Goal: Task Accomplishment & Management: Manage account settings

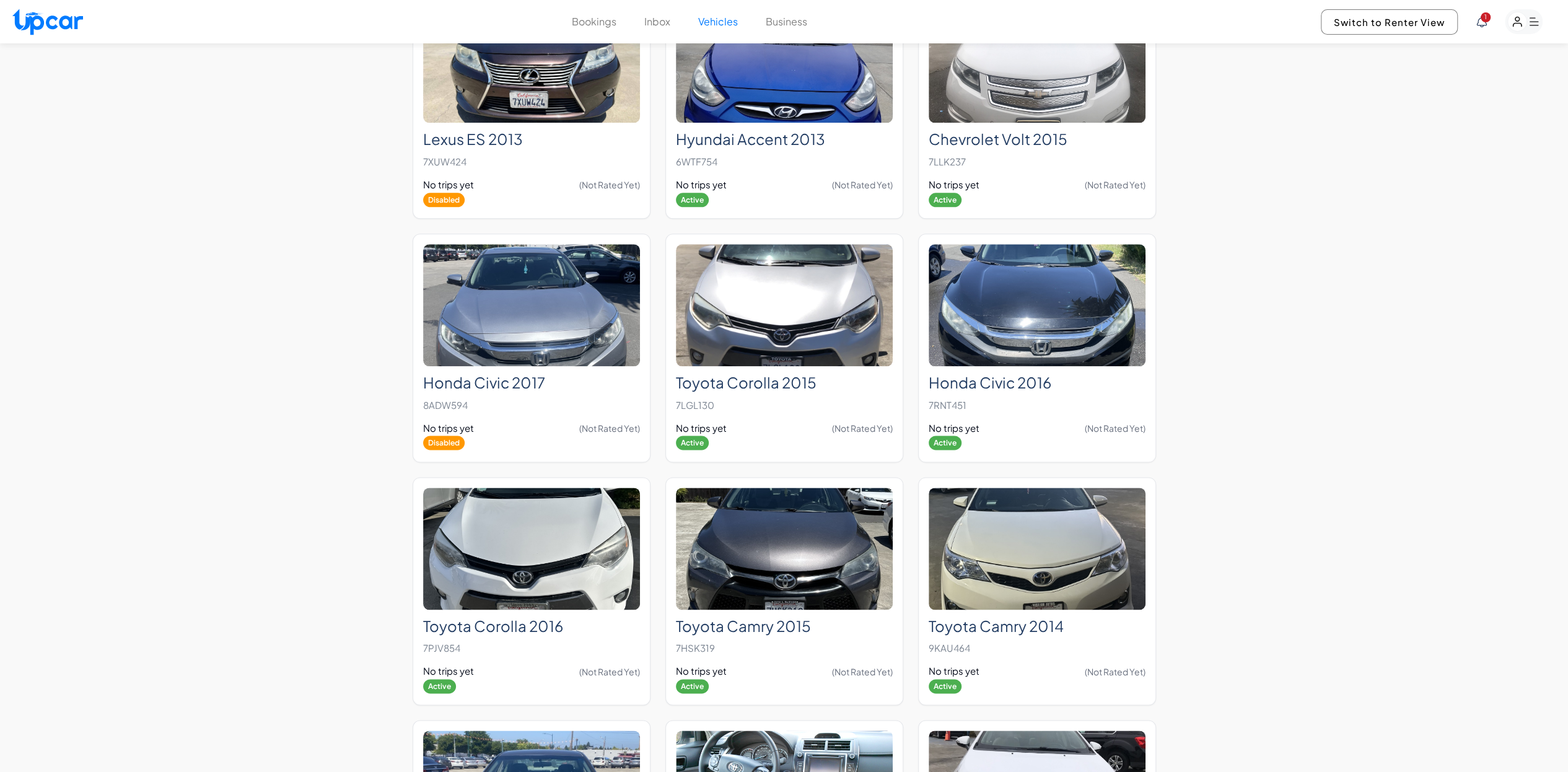
scroll to position [867, 0]
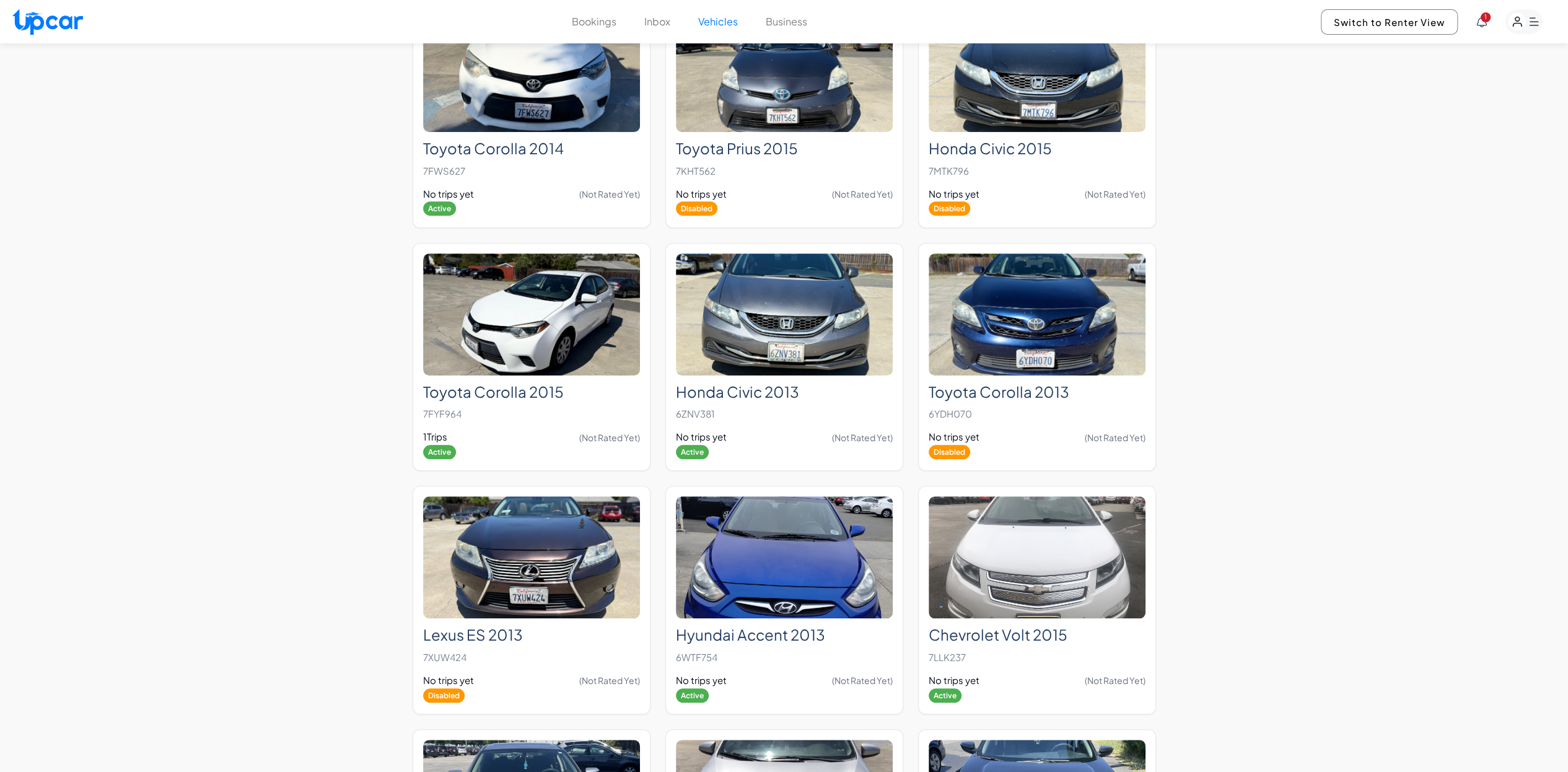
click at [597, 19] on button "Bookings" at bounding box center [594, 21] width 45 height 15
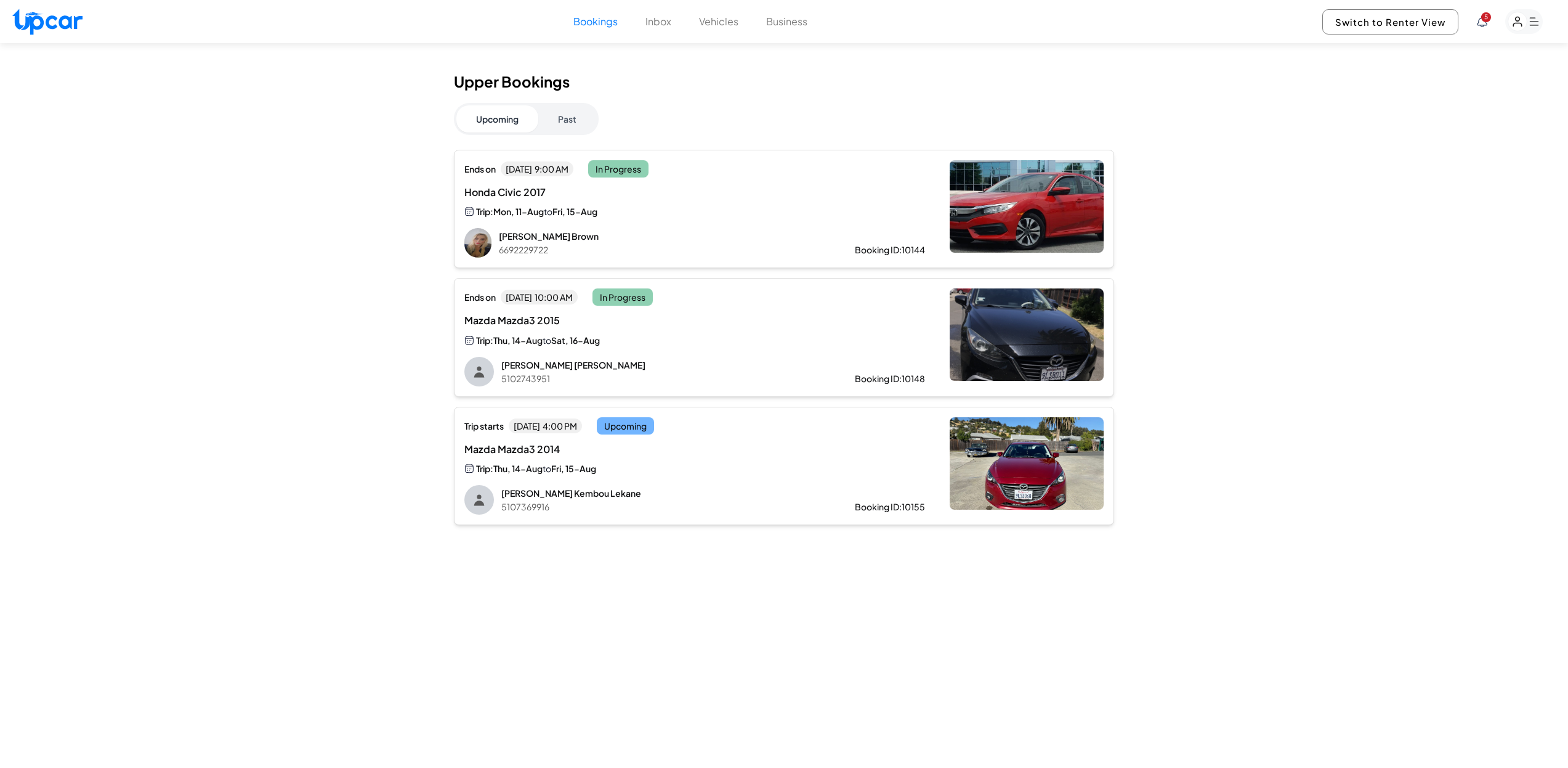
click at [691, 468] on div "Trip: Thu, 14-Aug to Fri, 15-Aug" at bounding box center [591, 469] width 254 height 14
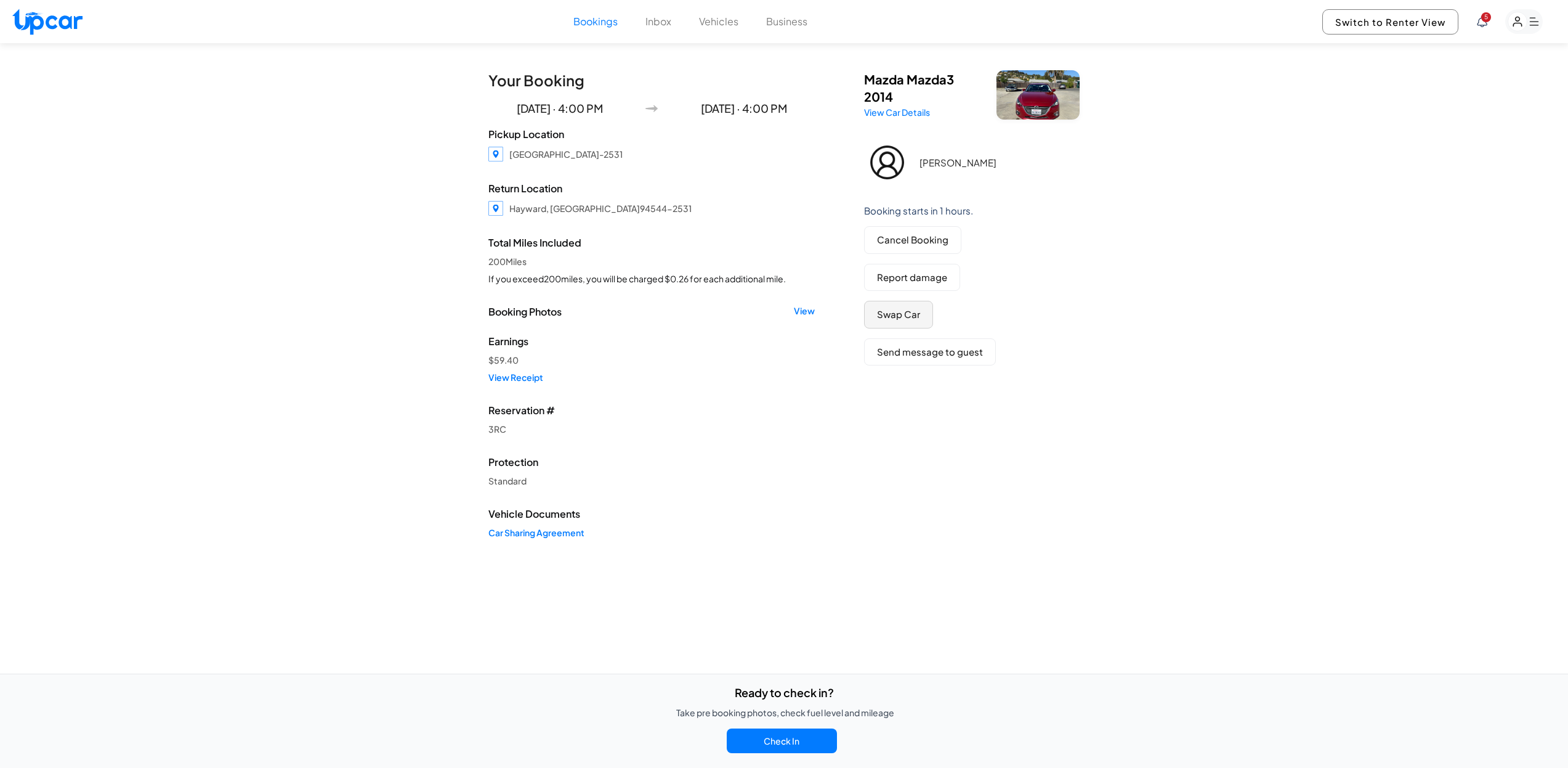
click at [914, 321] on button "Swap Car" at bounding box center [899, 315] width 69 height 28
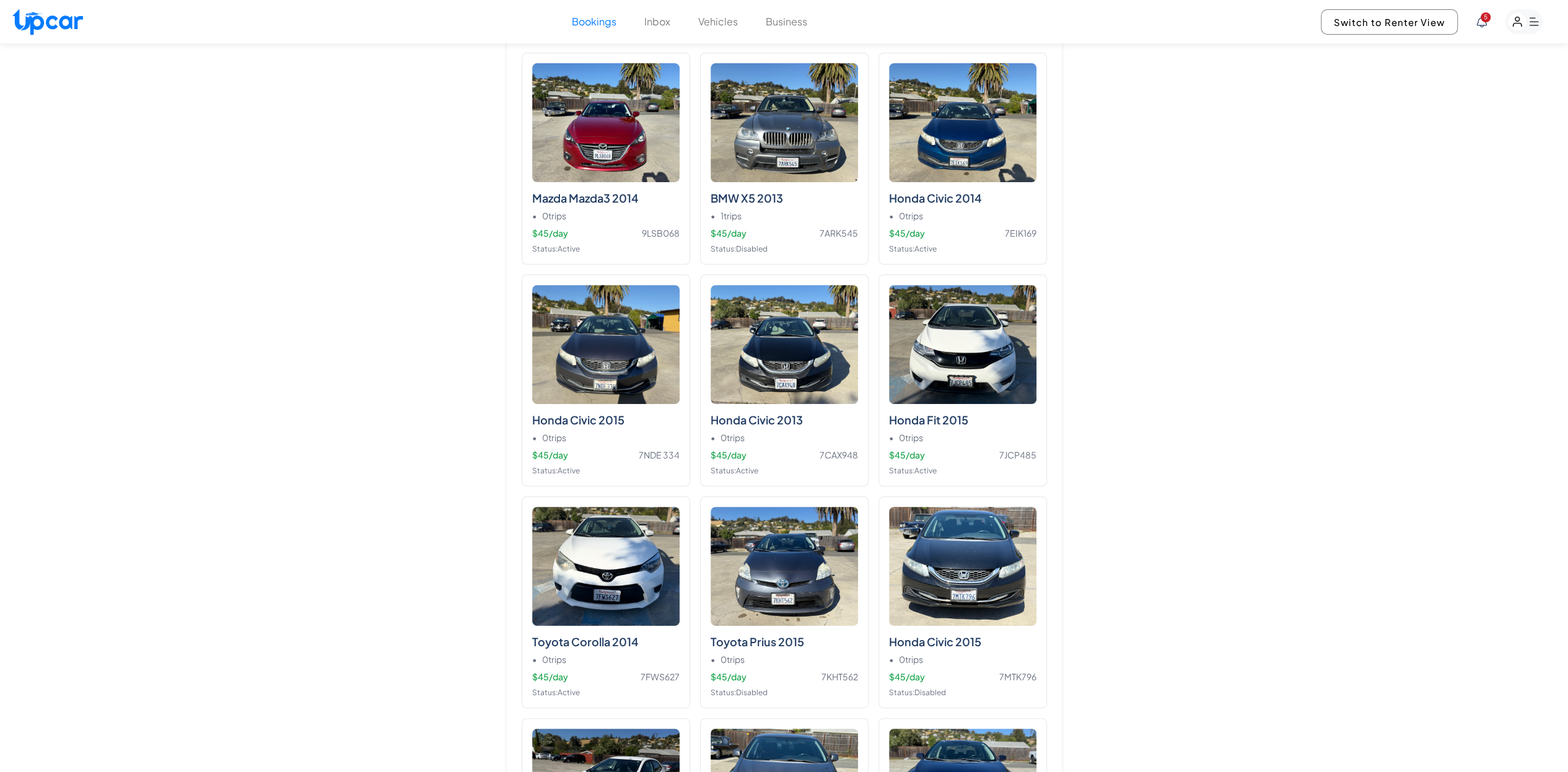
scroll to position [266, 0]
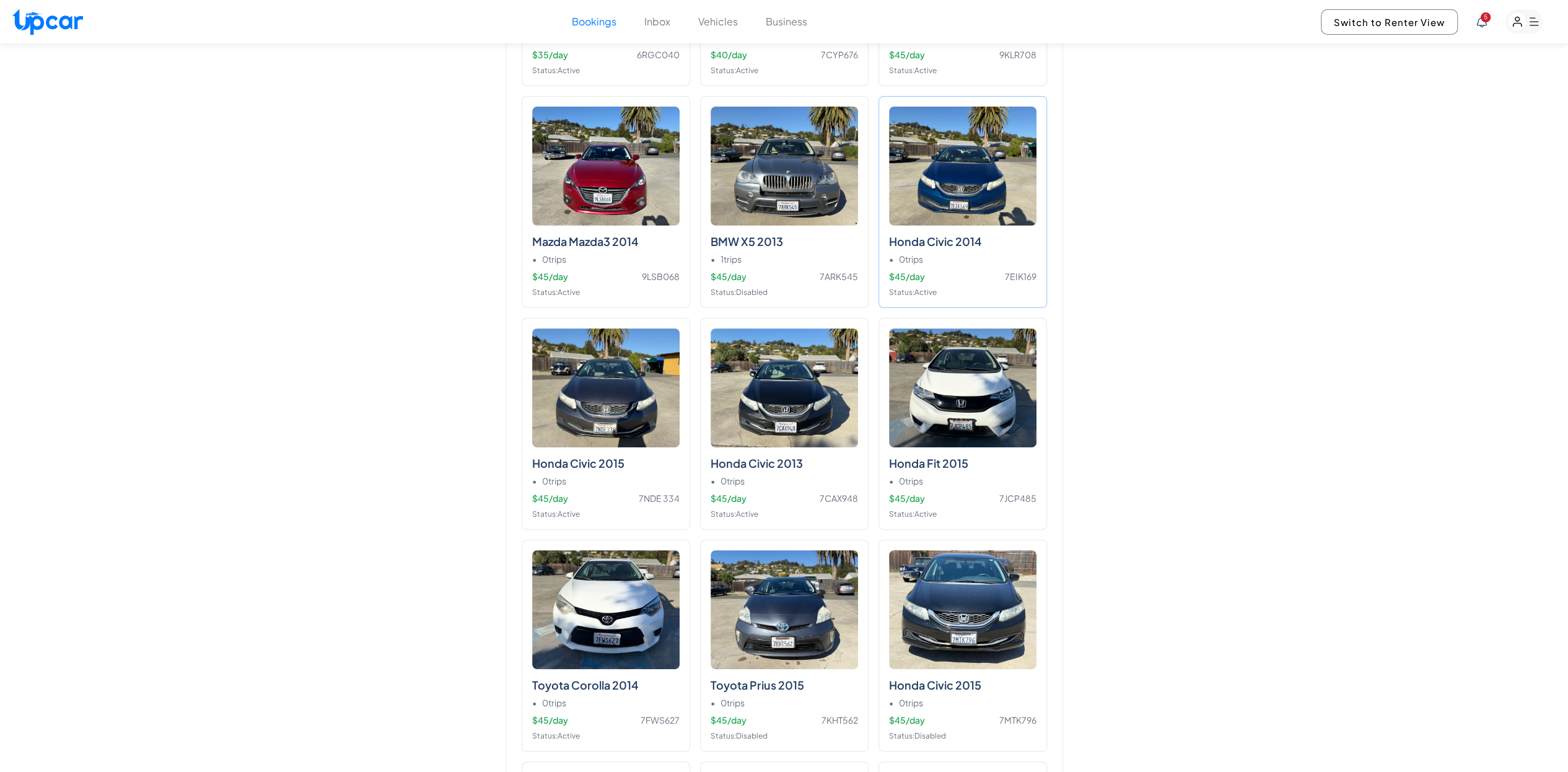
click at [968, 177] on img at bounding box center [962, 166] width 147 height 119
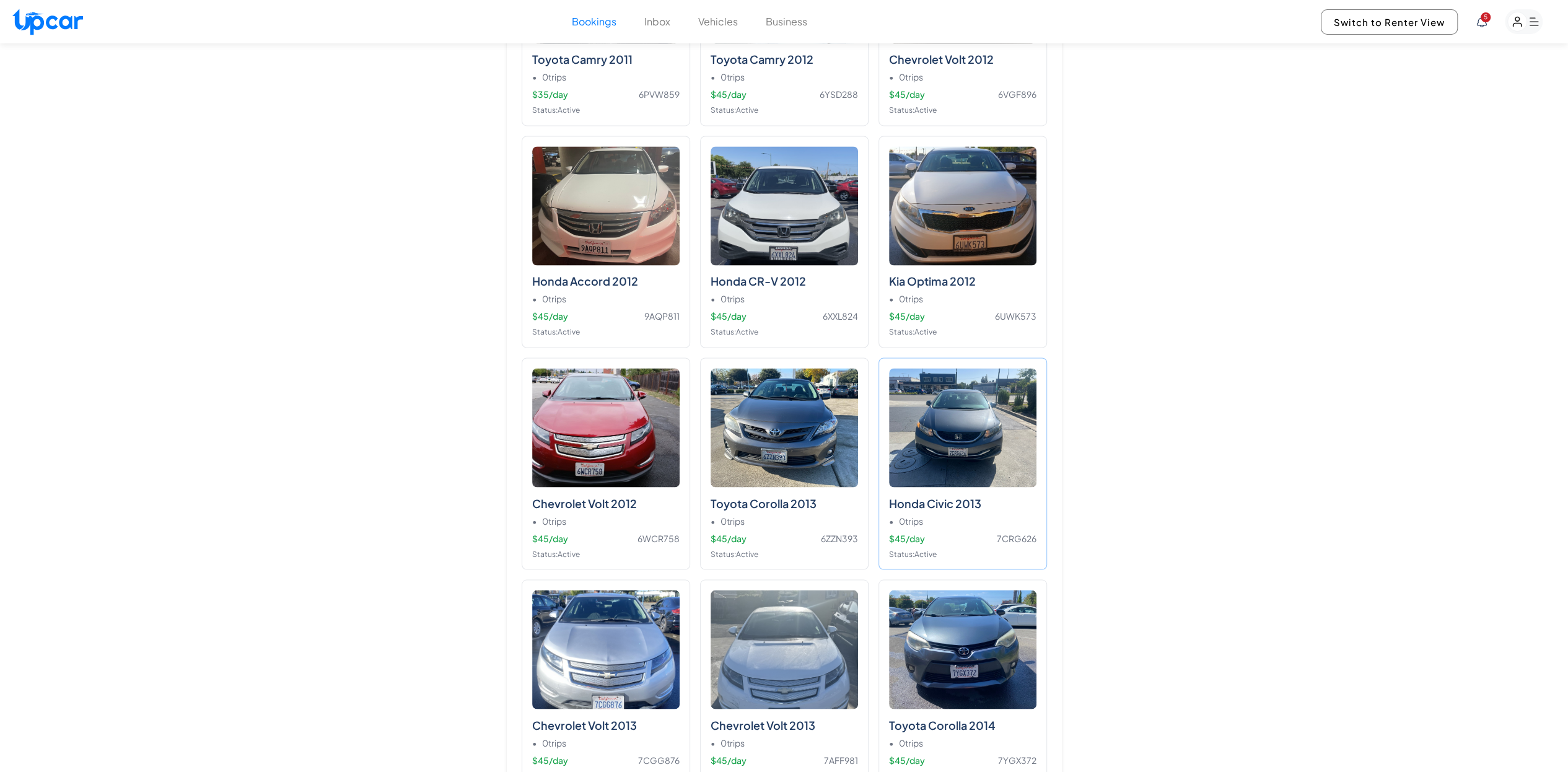
scroll to position [2310, 0]
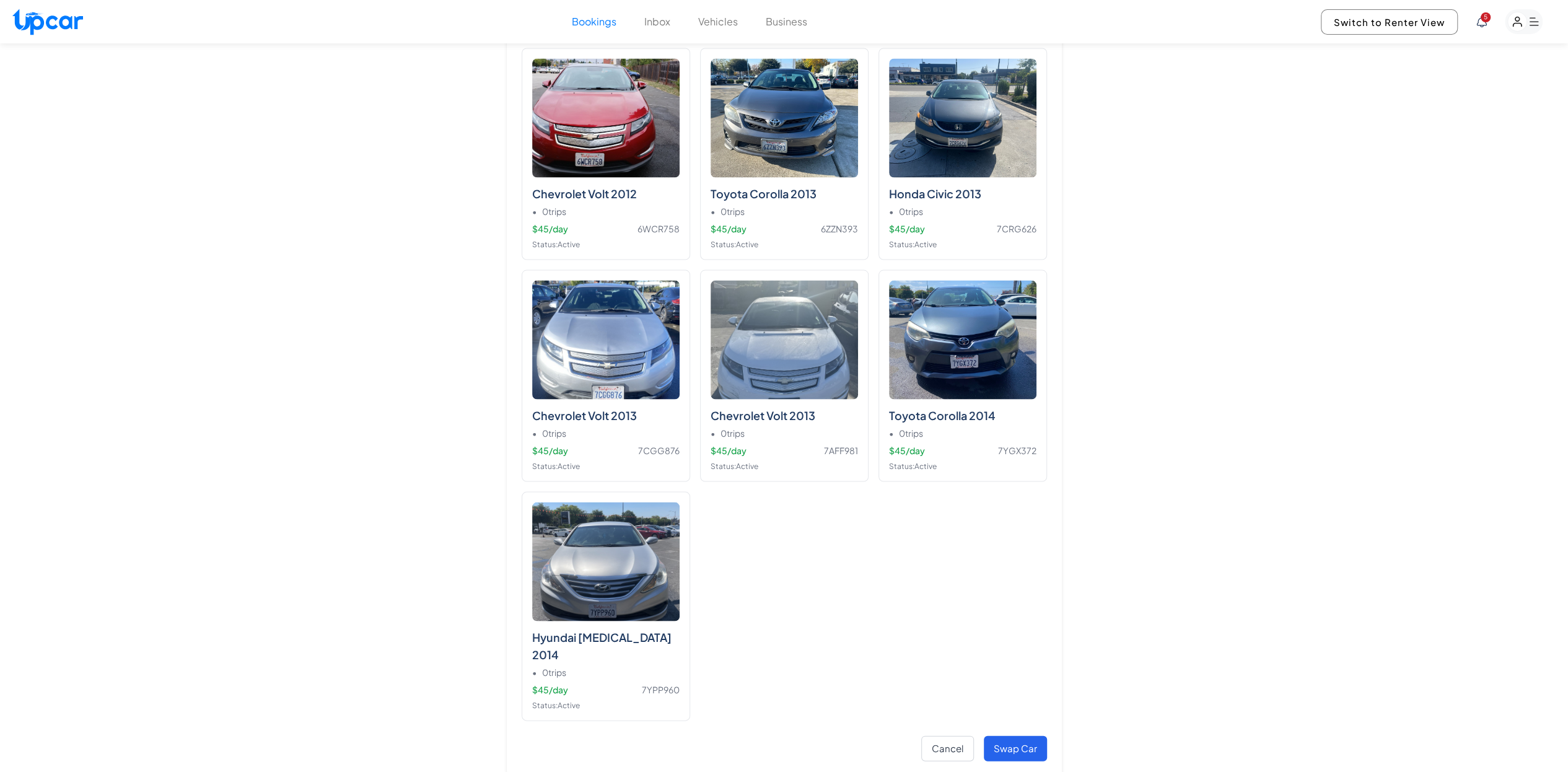
click at [1026, 735] on button "Swap Car" at bounding box center [1016, 747] width 64 height 26
